Goal: Information Seeking & Learning: Learn about a topic

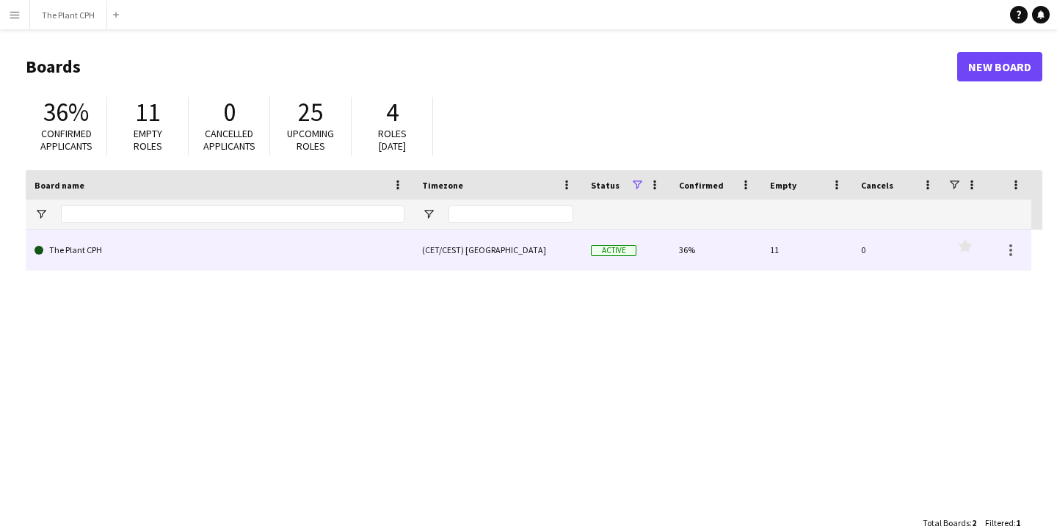
click at [425, 244] on div "(CET/CEST) [GEOGRAPHIC_DATA]" at bounding box center [497, 250] width 169 height 40
click at [82, 250] on link "The Plant CPH" at bounding box center [220, 250] width 370 height 41
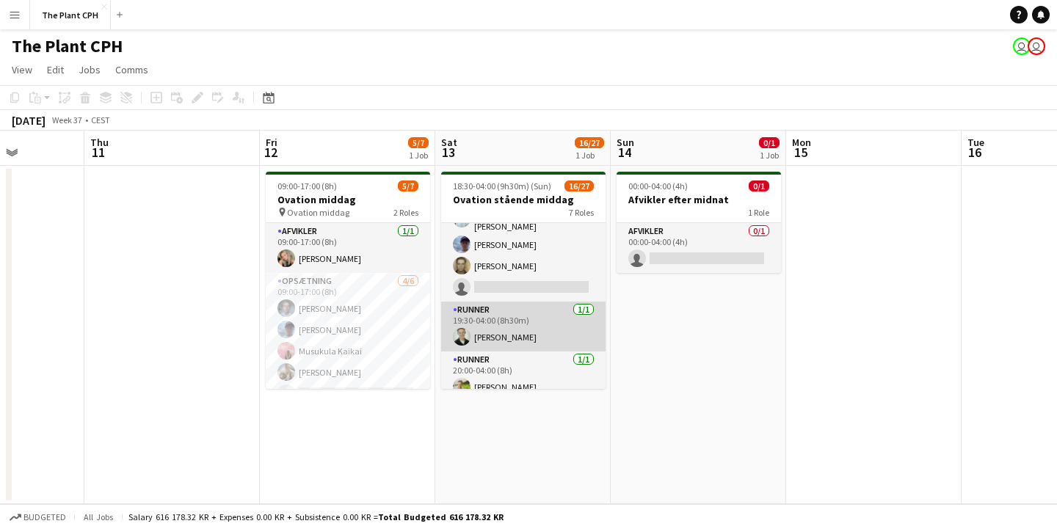
scroll to position [609, 0]
click at [493, 322] on app-card-role "Runner [DATE] 19:30-04:00 (8h30m) [PERSON_NAME]" at bounding box center [523, 327] width 164 height 50
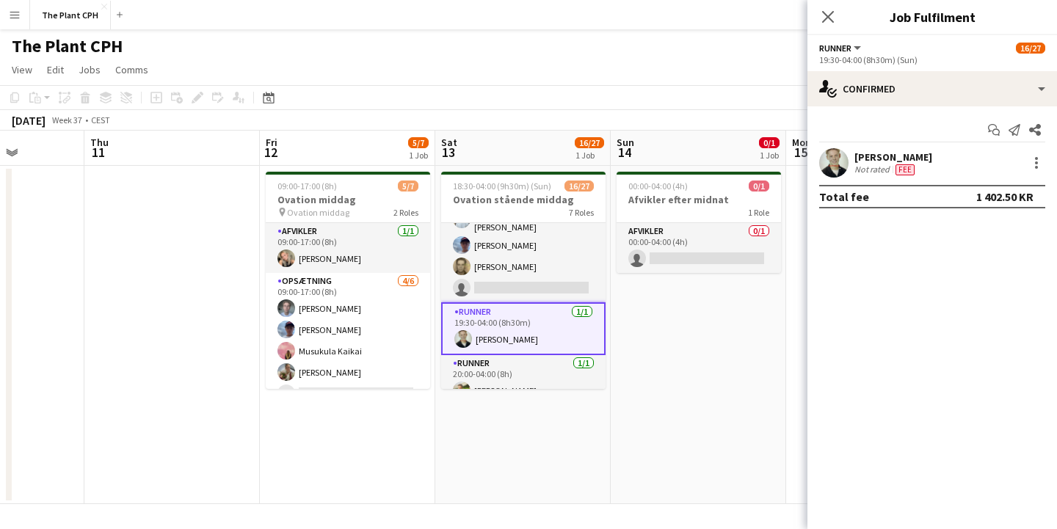
click at [746, 315] on app-date-cell "00:00-04:00 (4h) 0/1 Afvikler efter midnat 1 Role Afvikler 0/1 00:00-04:00 (4h)…" at bounding box center [698, 335] width 175 height 338
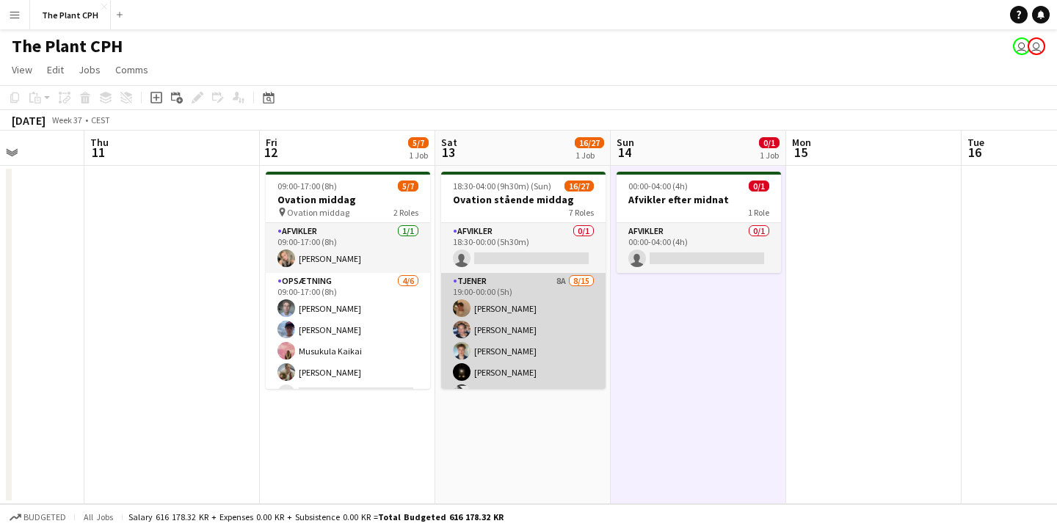
scroll to position [0, 0]
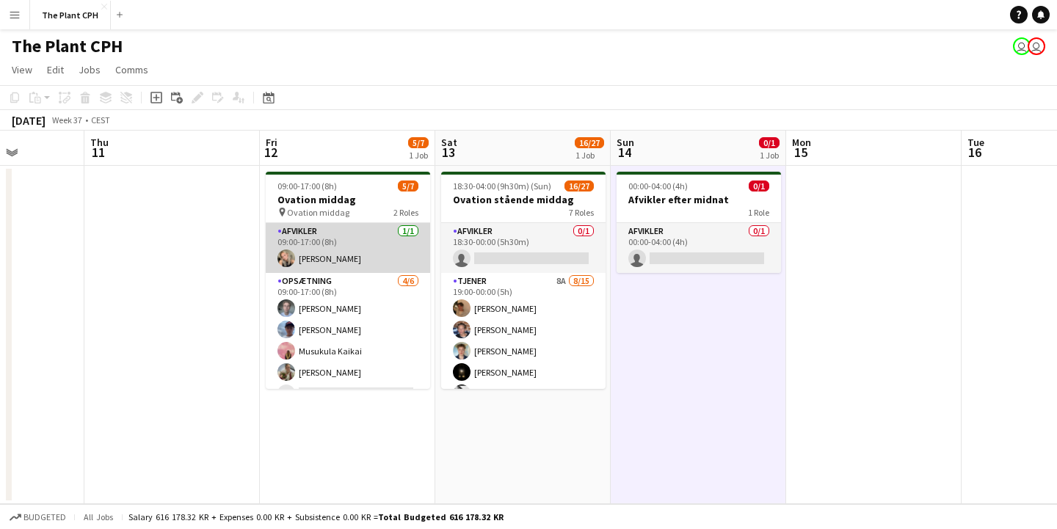
click at [346, 255] on app-card-role "Afvikler [DATE] 09:00-17:00 (8h) [PERSON_NAME]" at bounding box center [348, 248] width 164 height 50
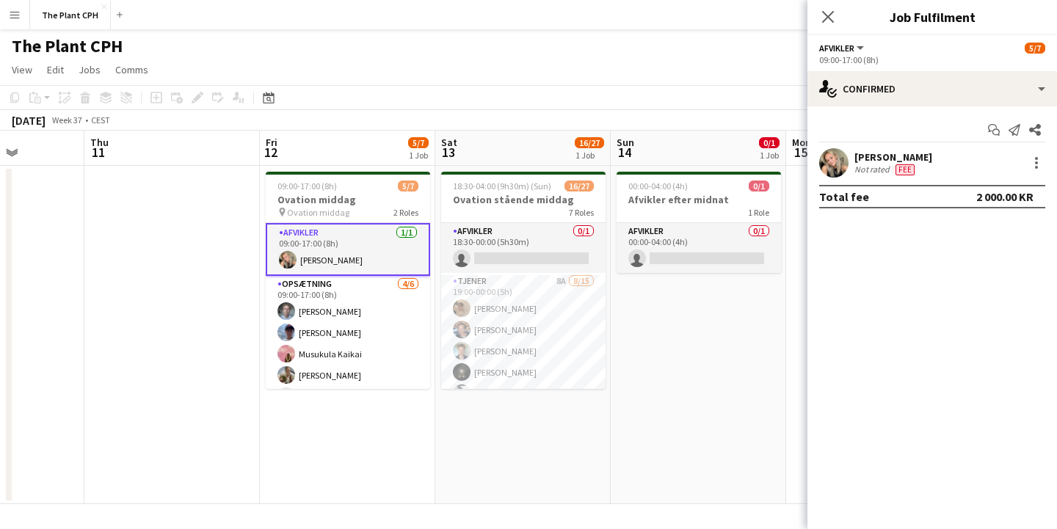
click at [697, 342] on app-date-cell "00:00-04:00 (4h) 0/1 Afvikler efter midnat 1 Role Afvikler 0/1 00:00-04:00 (4h)…" at bounding box center [698, 335] width 175 height 338
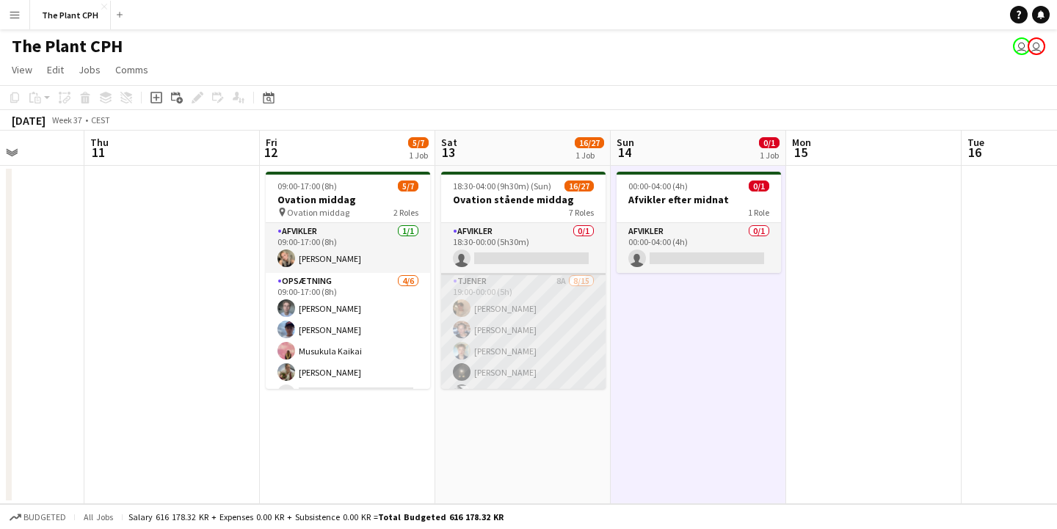
click at [525, 315] on app-card-role "Tjener 8A [DATE] 19:00-00:00 (5h) [PERSON_NAME] [PERSON_NAME] [PERSON_NAME] [PE…" at bounding box center [523, 449] width 164 height 352
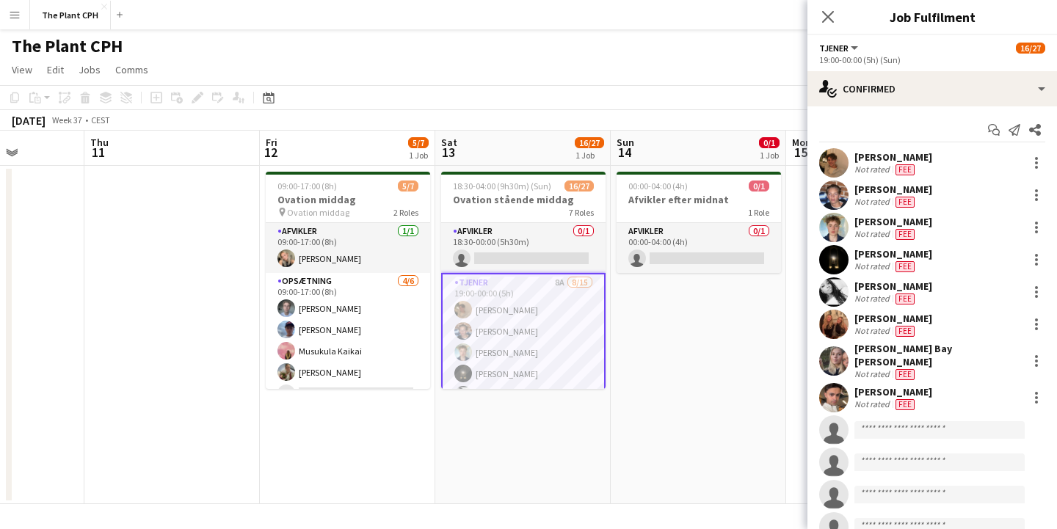
click at [735, 399] on app-date-cell "00:00-04:00 (4h) 0/1 Afvikler efter midnat 1 Role Afvikler 0/1 00:00-04:00 (4h)…" at bounding box center [698, 335] width 175 height 338
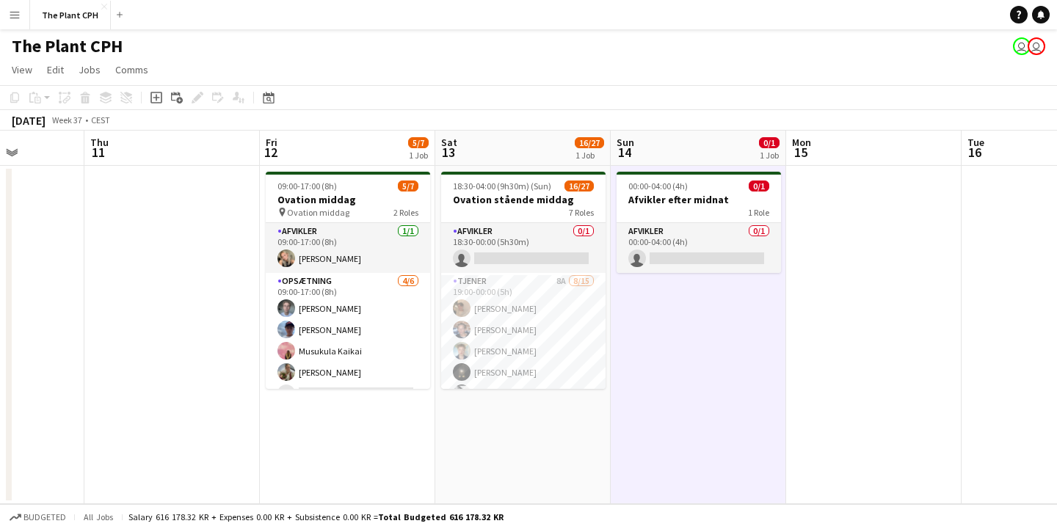
click at [572, 412] on app-date-cell "18:30-04:00 (9h30m) (Sun) 16/27 Ovation stående middag 7 Roles Afvikler 0/1 18:…" at bounding box center [522, 335] width 175 height 338
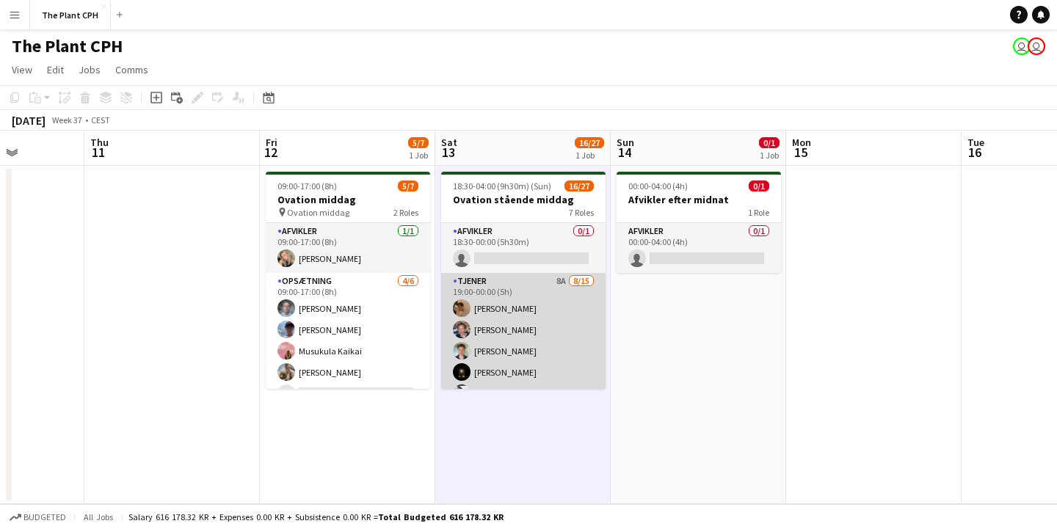
click at [504, 307] on app-card-role "Tjener 8A [DATE] 19:00-00:00 (5h) [PERSON_NAME] [PERSON_NAME] [PERSON_NAME] [PE…" at bounding box center [523, 449] width 164 height 352
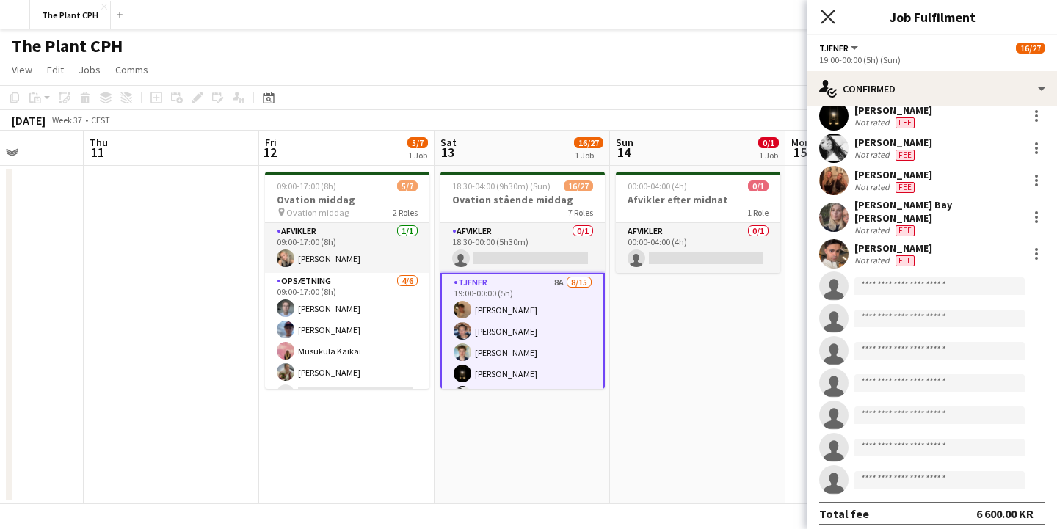
scroll to position [143, 0]
click at [824, 12] on icon at bounding box center [828, 17] width 14 height 14
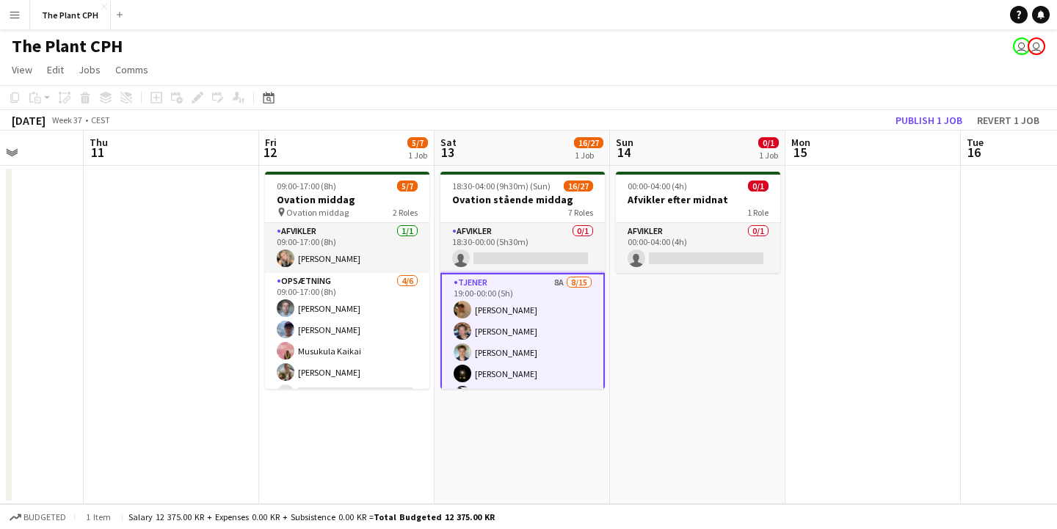
scroll to position [0, 0]
